Goal: Task Accomplishment & Management: Manage account settings

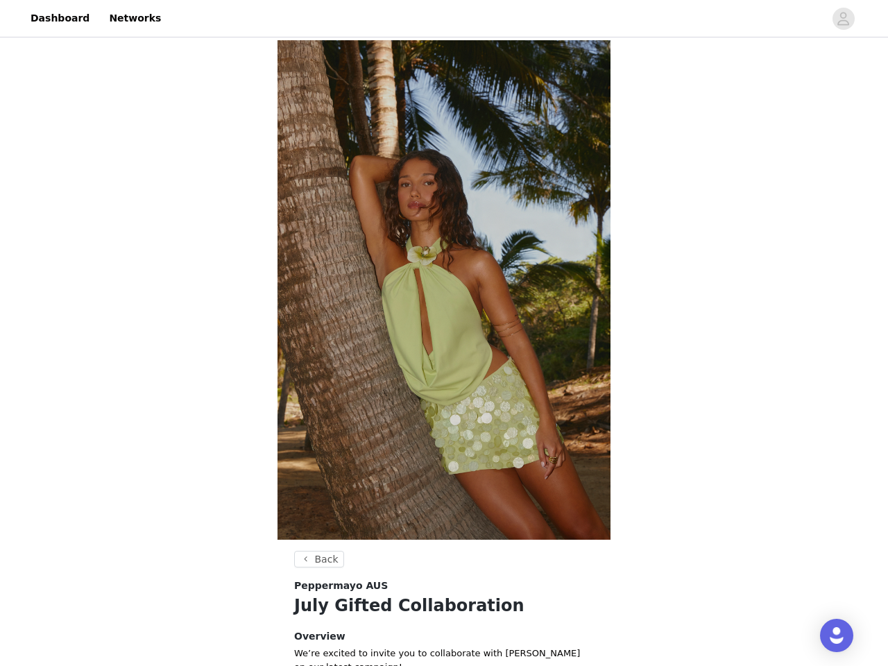
click at [444, 19] on div at bounding box center [496, 18] width 655 height 31
click at [843, 19] on icon "avatar" at bounding box center [842, 19] width 13 height 22
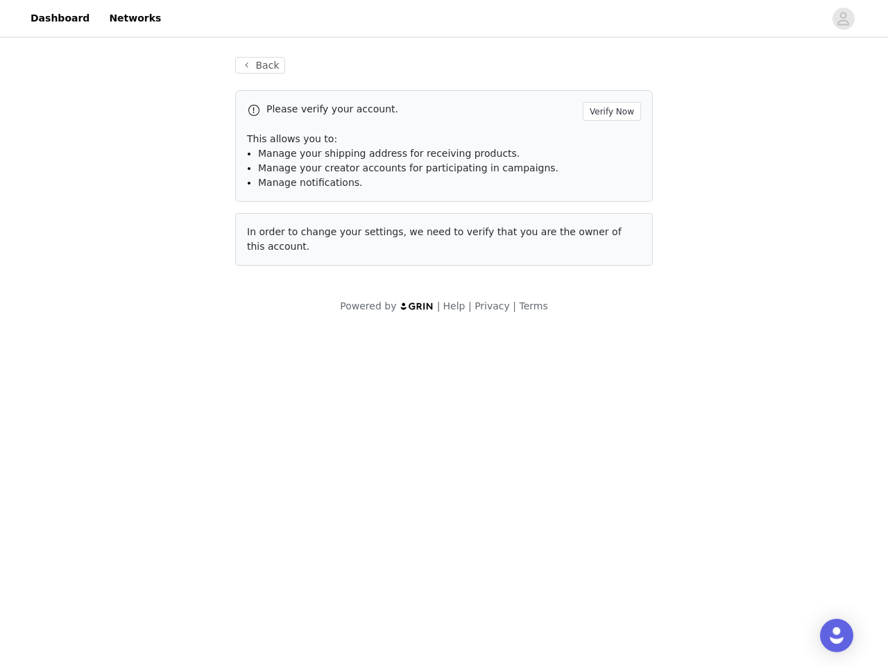
click at [317, 75] on div "Back Please verify your account. Verify Now This allows you to: Manage your shi…" at bounding box center [443, 161] width 451 height 242
click at [443, 561] on body "Dashboard Networks Back Please verify your account. Verify Now This allows you …" at bounding box center [444, 333] width 888 height 666
